Goal: Task Accomplishment & Management: Manage account settings

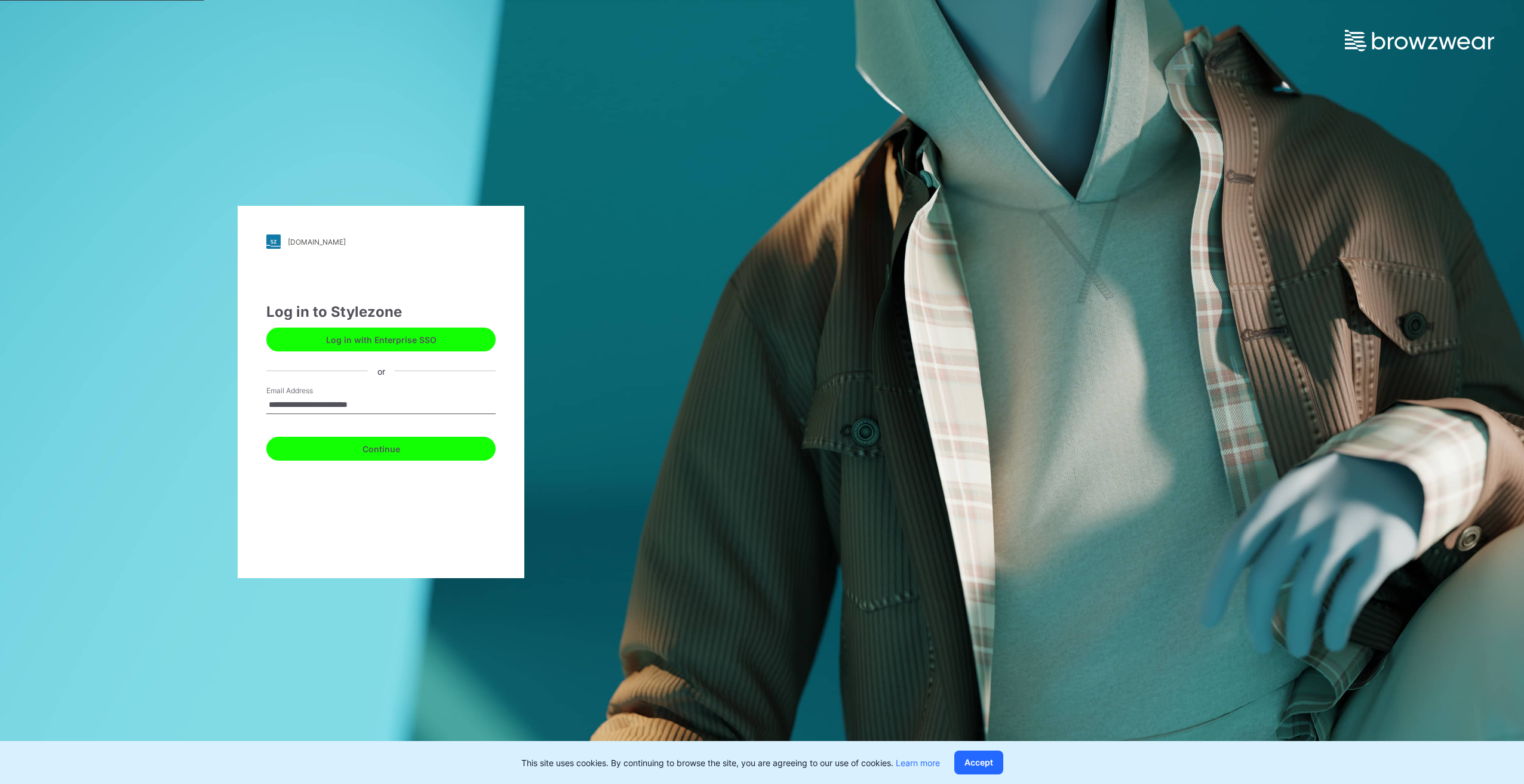
click at [350, 448] on button "Continue" at bounding box center [381, 448] width 229 height 24
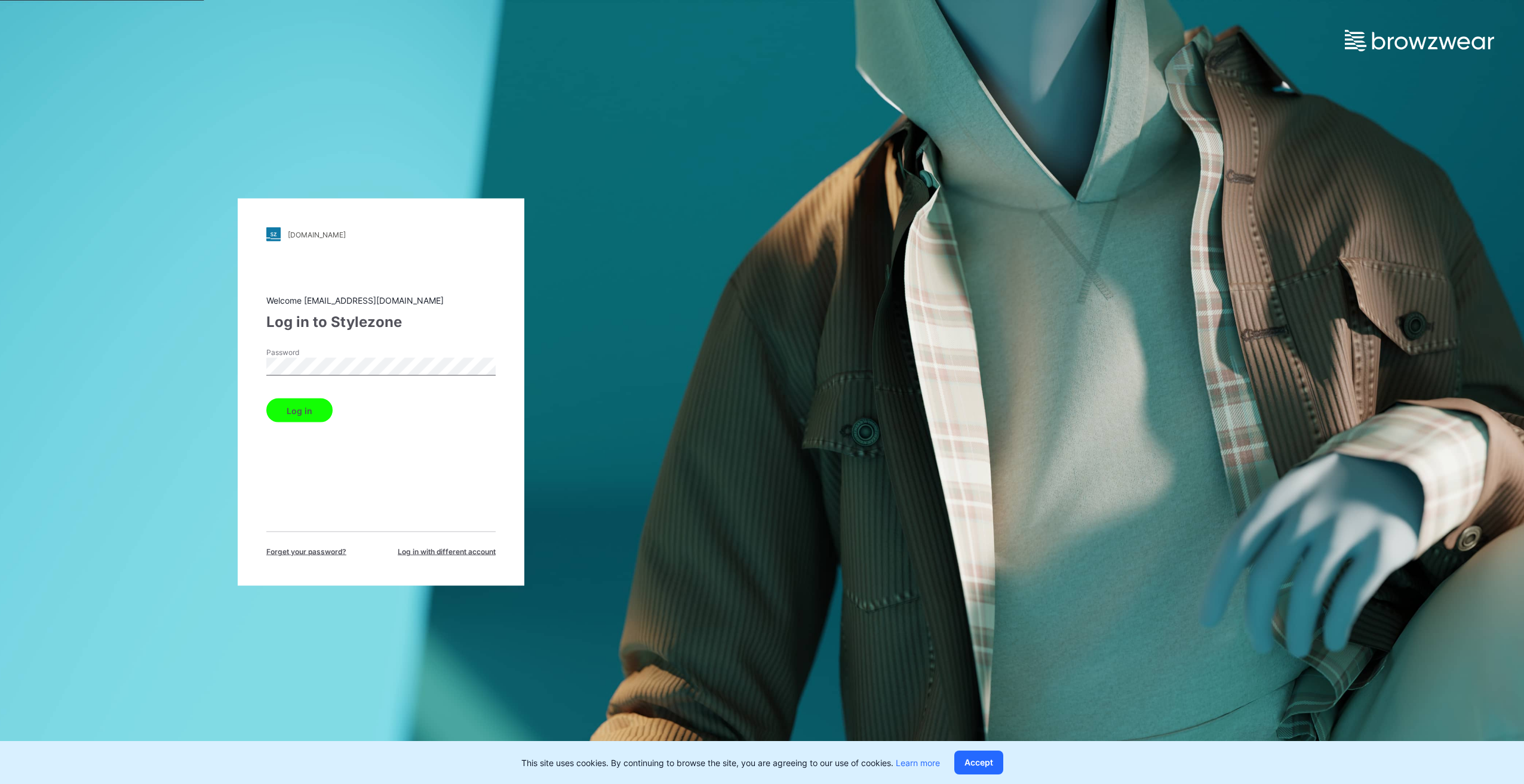
click at [294, 414] on button "Log in" at bounding box center [300, 411] width 66 height 24
